Goal: Check status: Check status

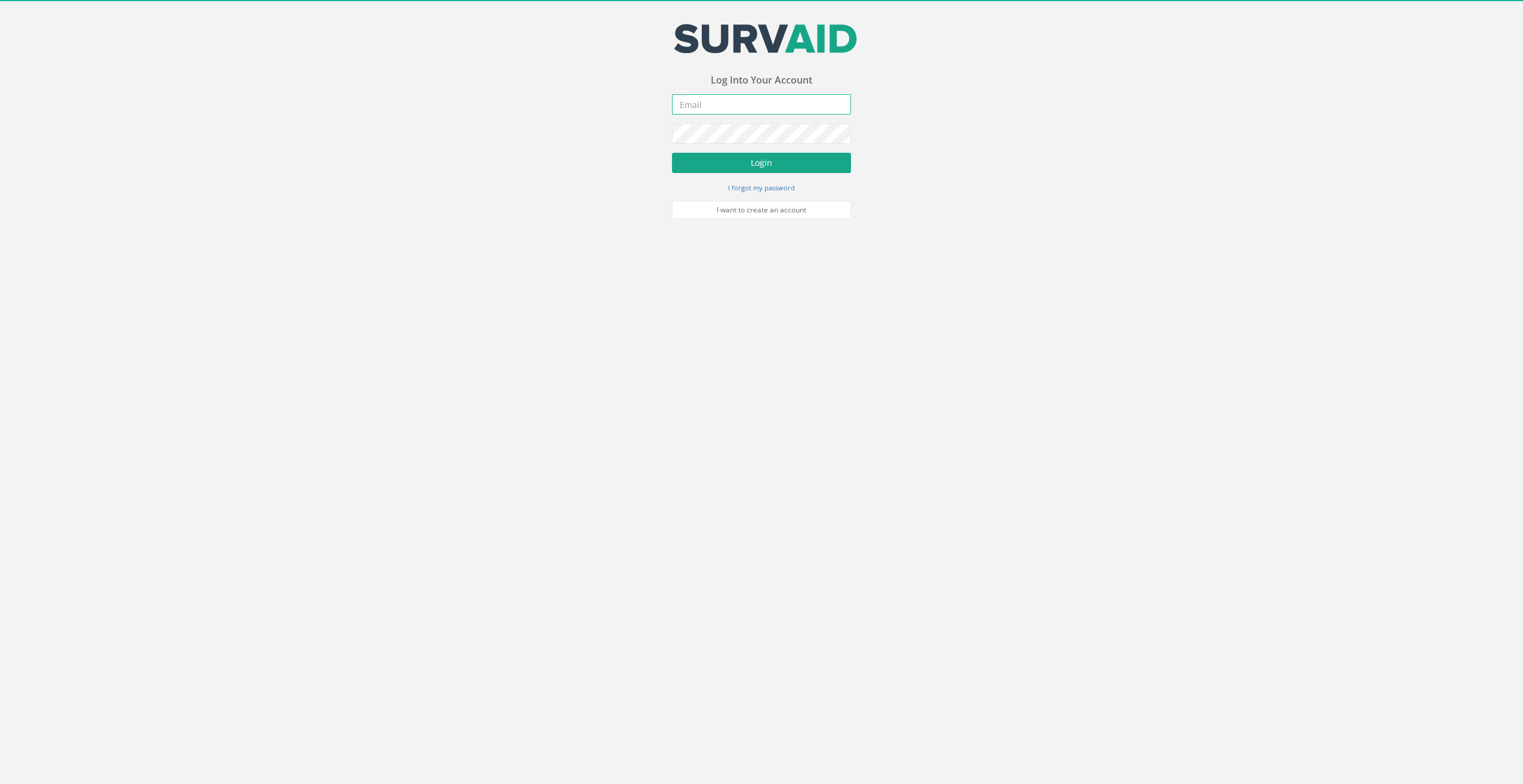
type input "[EMAIL_ADDRESS][DOMAIN_NAME]"
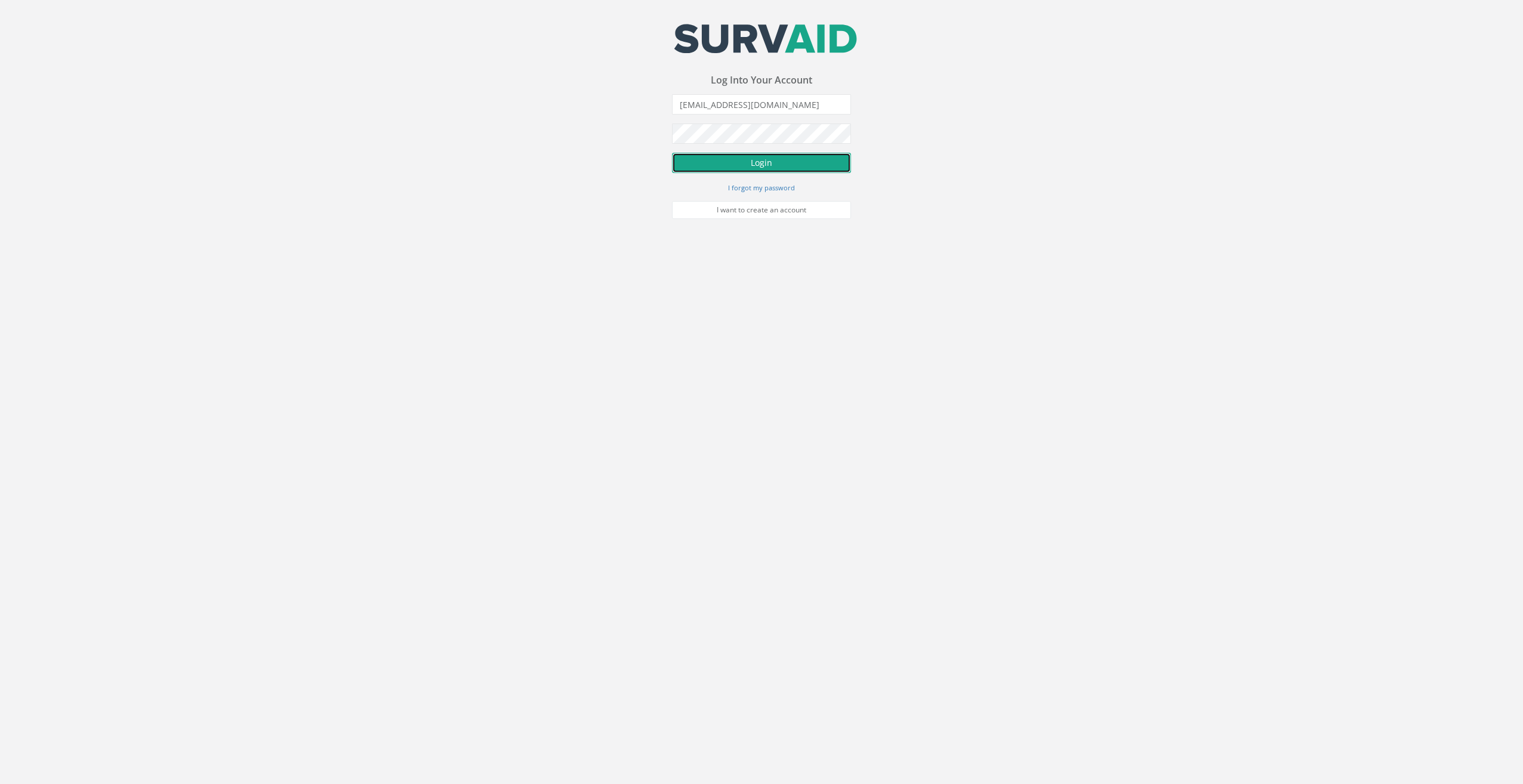
click at [761, 161] on button "Login" at bounding box center [762, 163] width 179 height 20
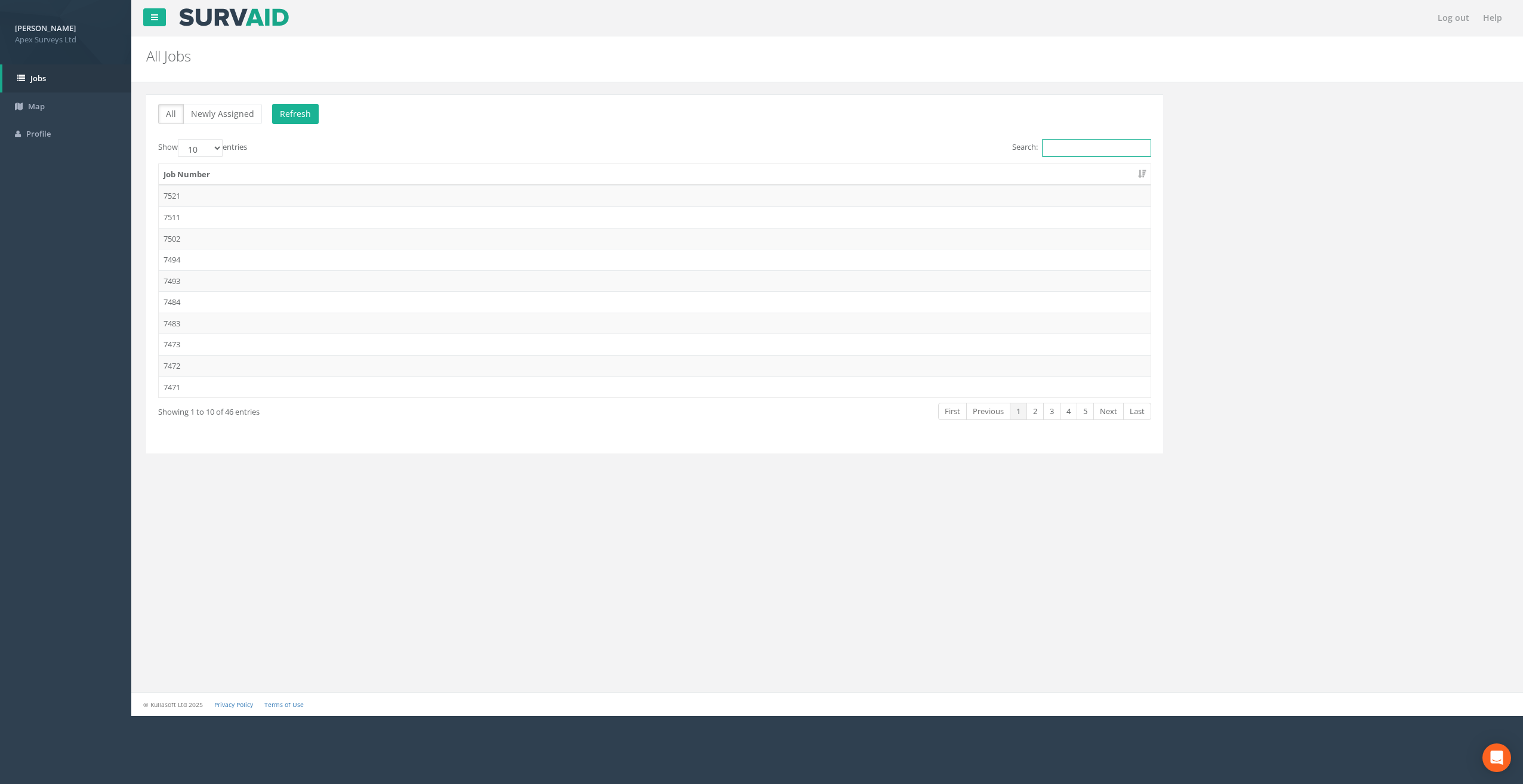
click at [1098, 143] on input "Search:" at bounding box center [1096, 148] width 109 height 18
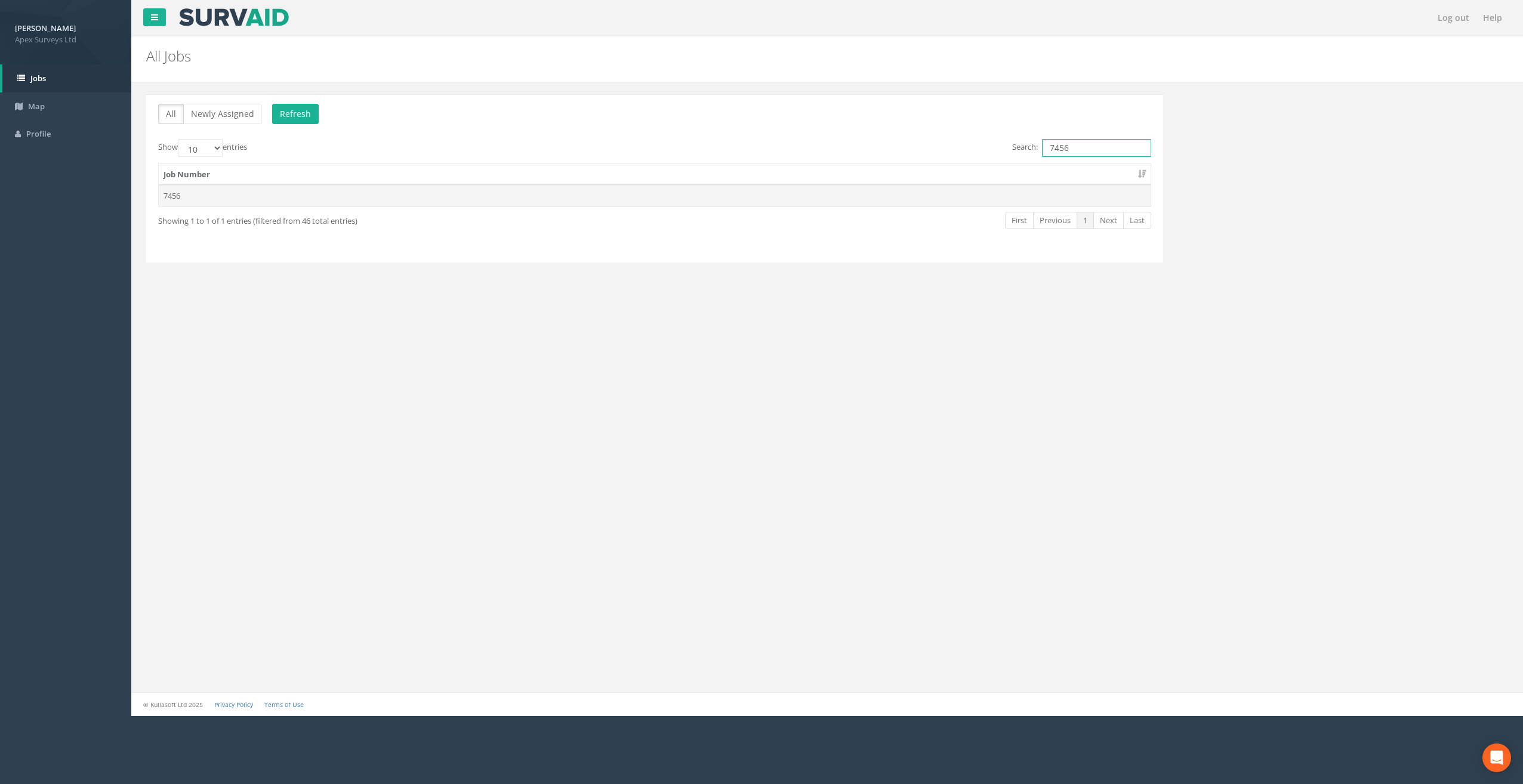
type input "7456"
click at [178, 188] on td "7456" at bounding box center [654, 195] width 992 height 21
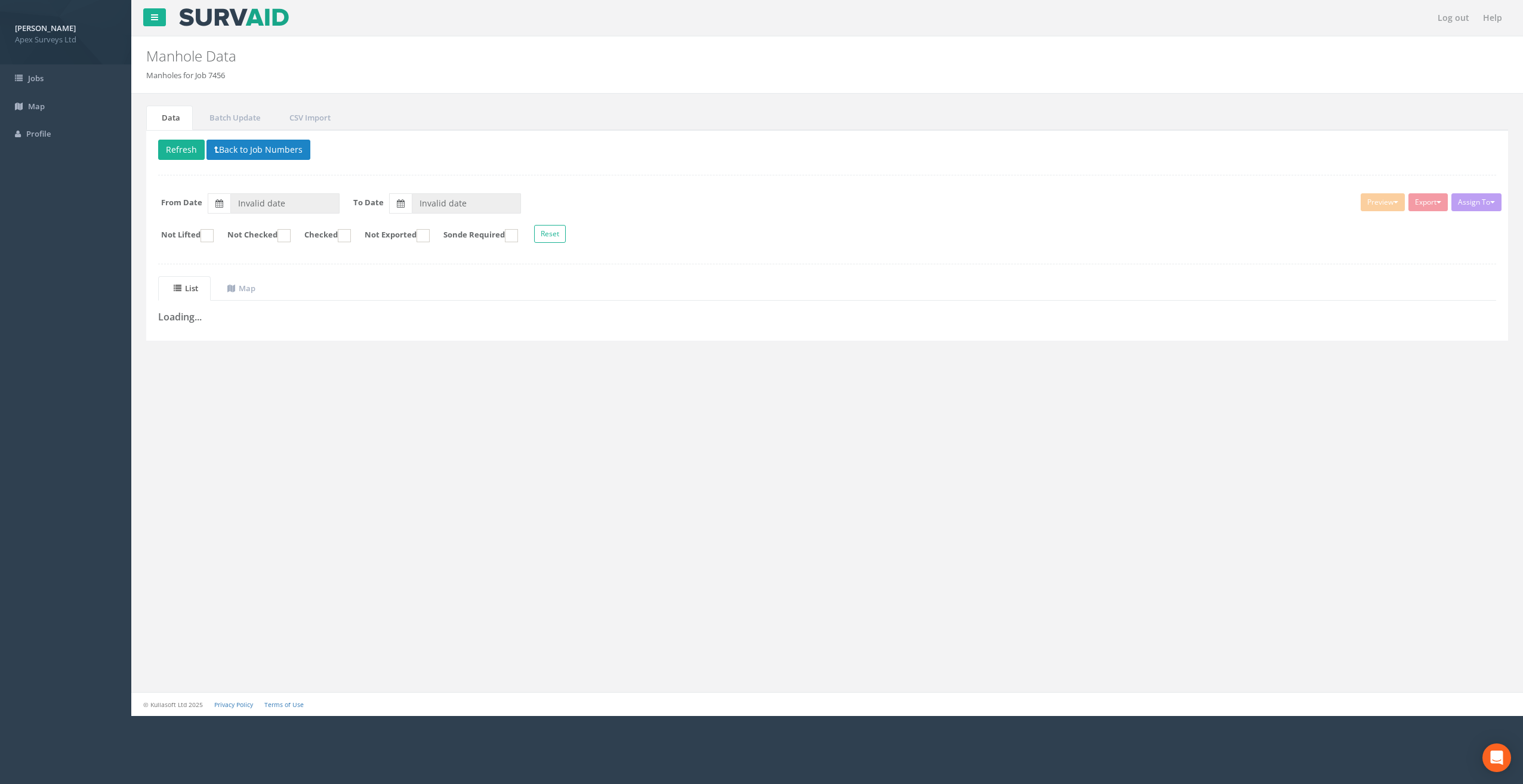
type input "[DATE]"
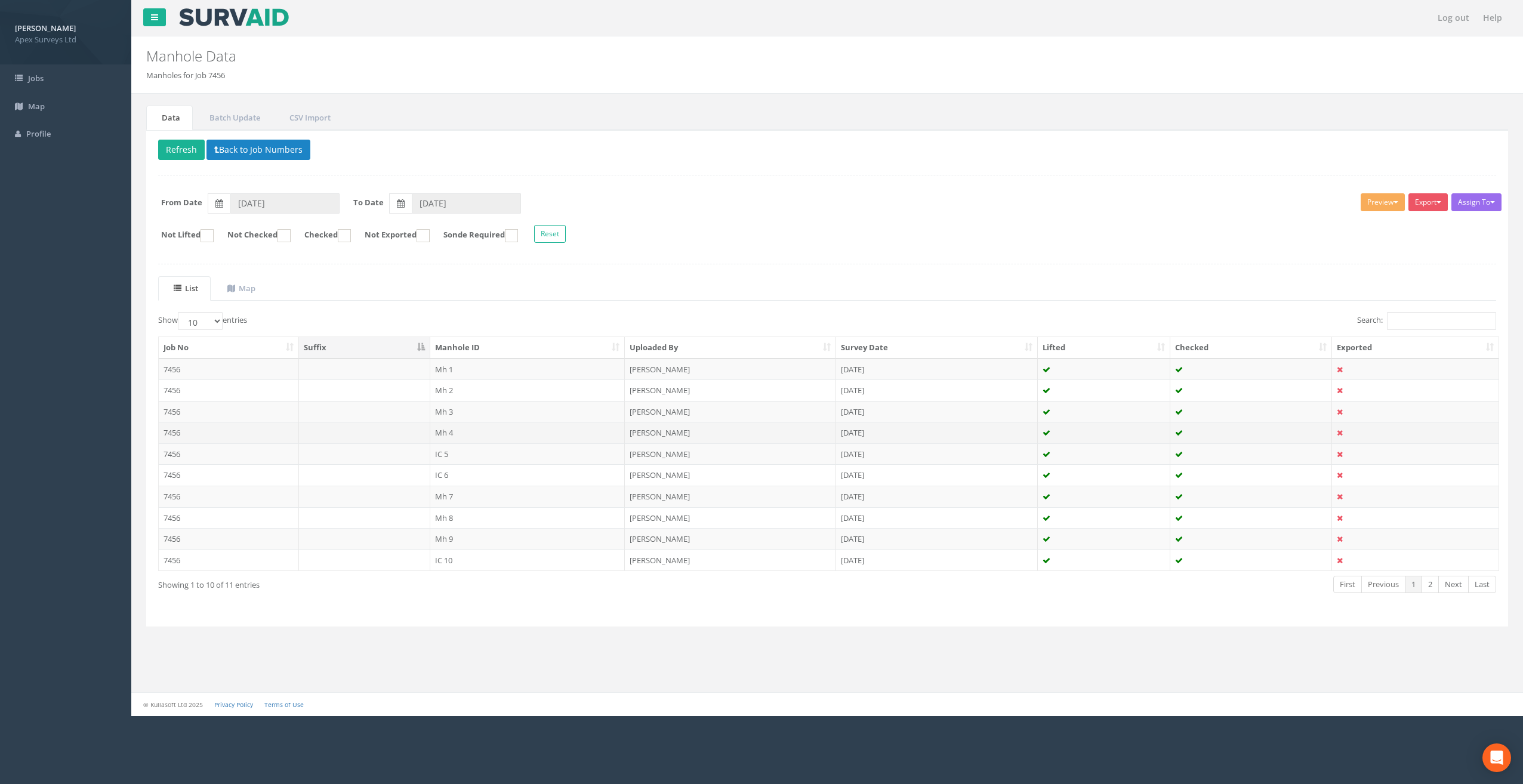
click at [457, 424] on td "Mh 4" at bounding box center [528, 432] width 195 height 21
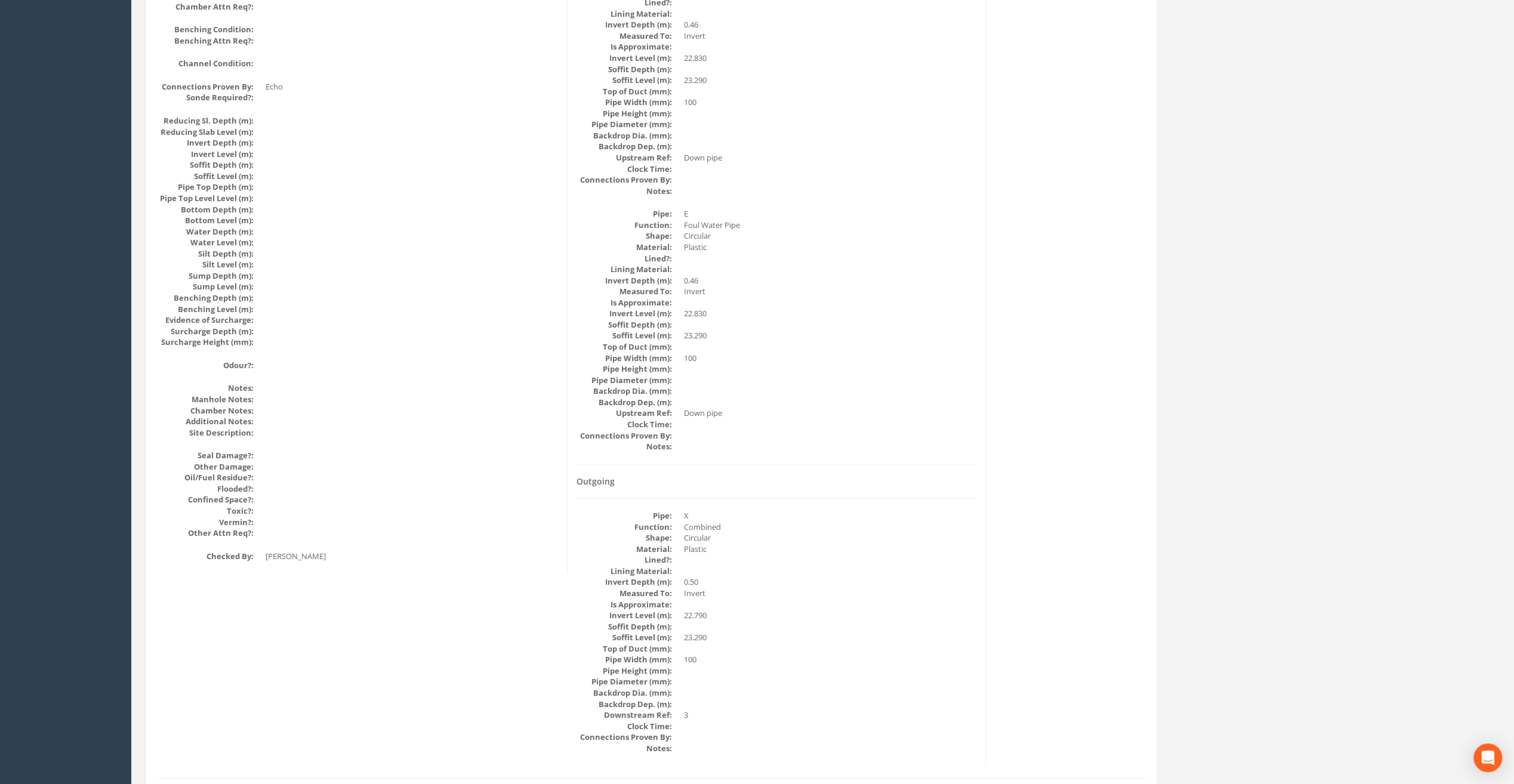
scroll to position [1247, 0]
